Goal: Information Seeking & Learning: Learn about a topic

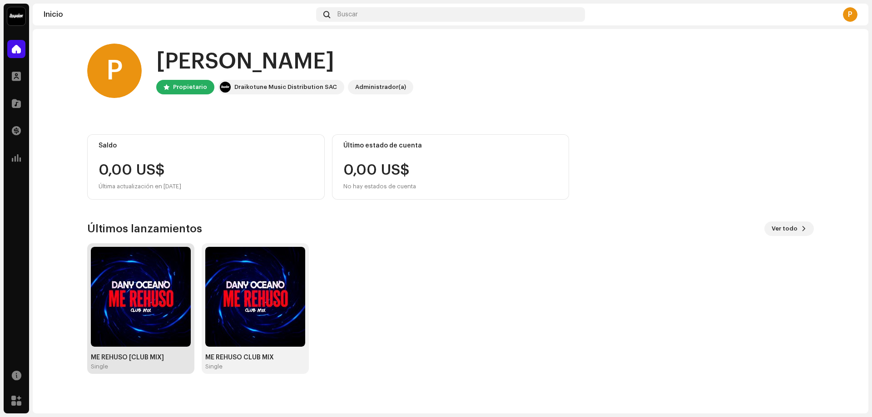
click at [165, 297] on img at bounding box center [141, 297] width 100 height 100
